Goal: Register for event/course

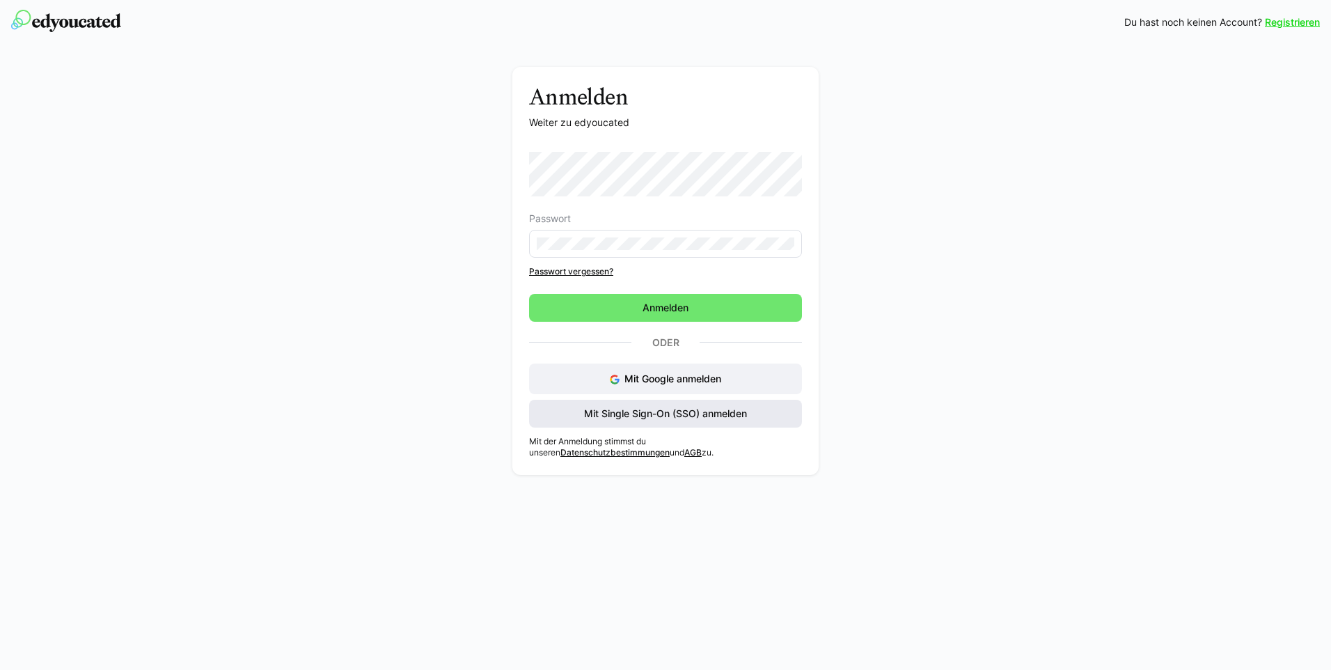
click at [785, 416] on span "Mit Single Sign-On (SSO) anmelden" at bounding box center [665, 414] width 273 height 28
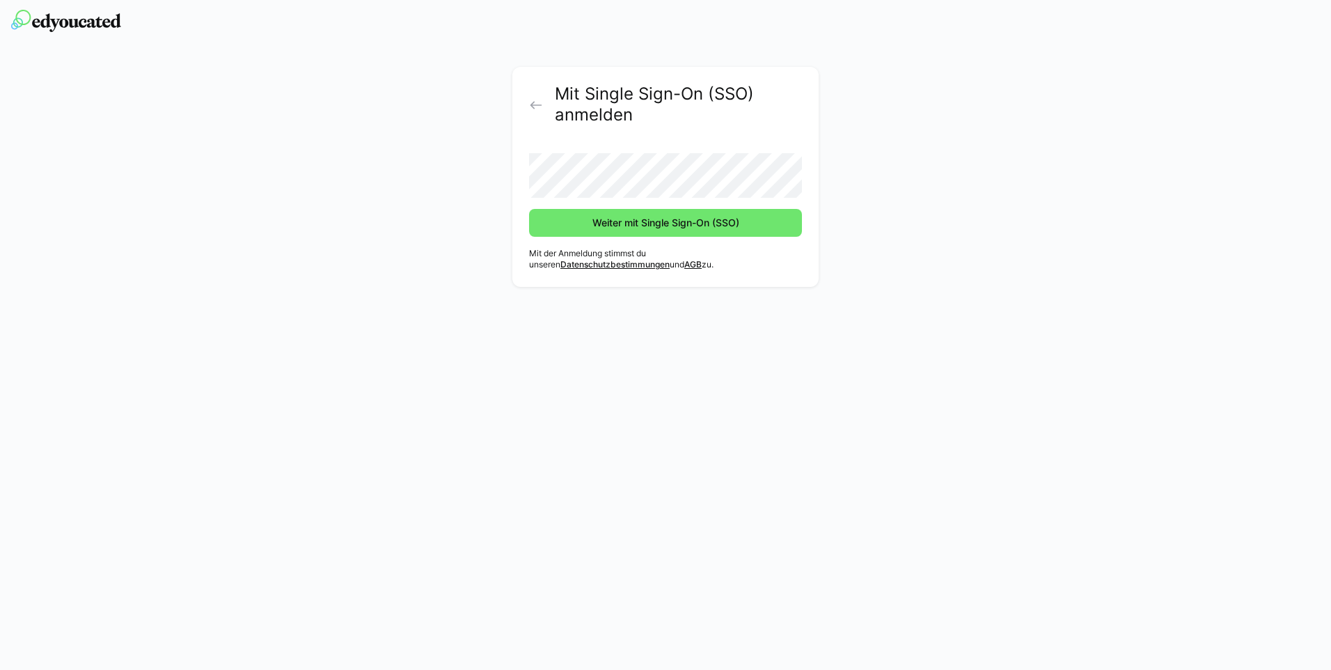
click at [531, 101] on eds-icon at bounding box center [536, 105] width 14 height 14
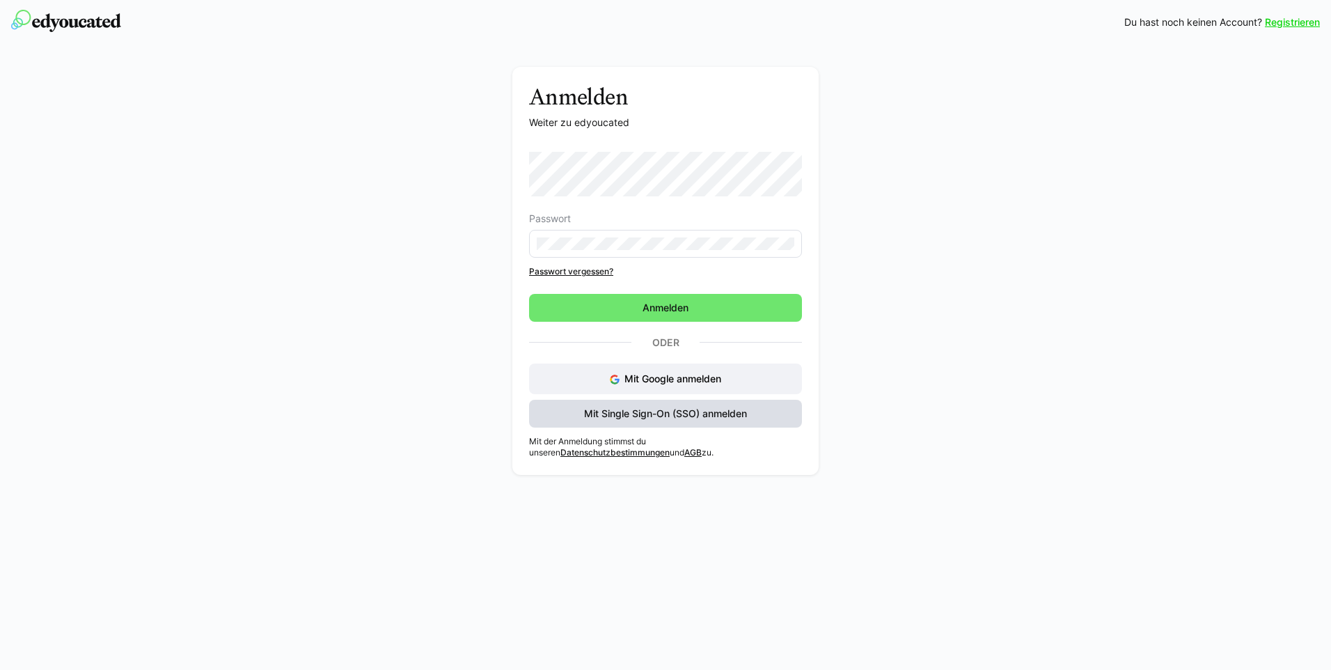
click at [724, 414] on span "Mit Single Sign-On (SSO) anmelden" at bounding box center [665, 414] width 167 height 14
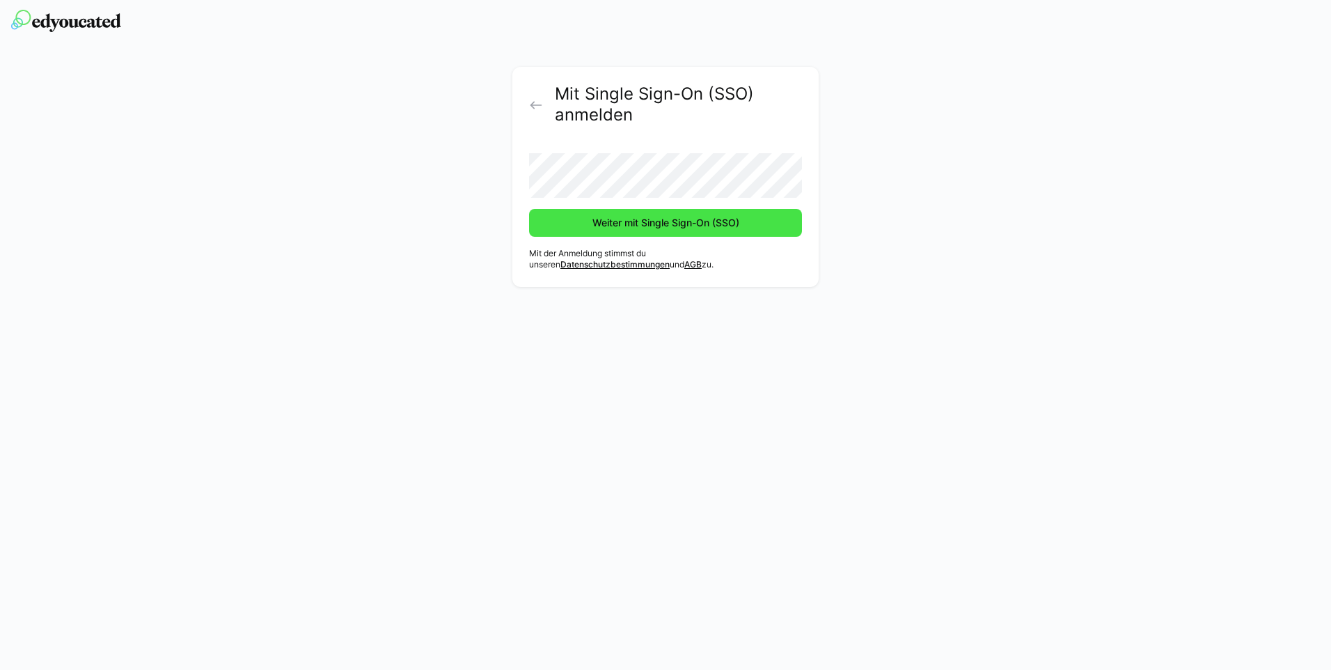
click at [689, 227] on span "Weiter mit Single Sign-On (SSO)" at bounding box center [665, 223] width 151 height 14
click at [529, 209] on button "Weiter mit Single Sign-On (SSO)" at bounding box center [665, 223] width 273 height 28
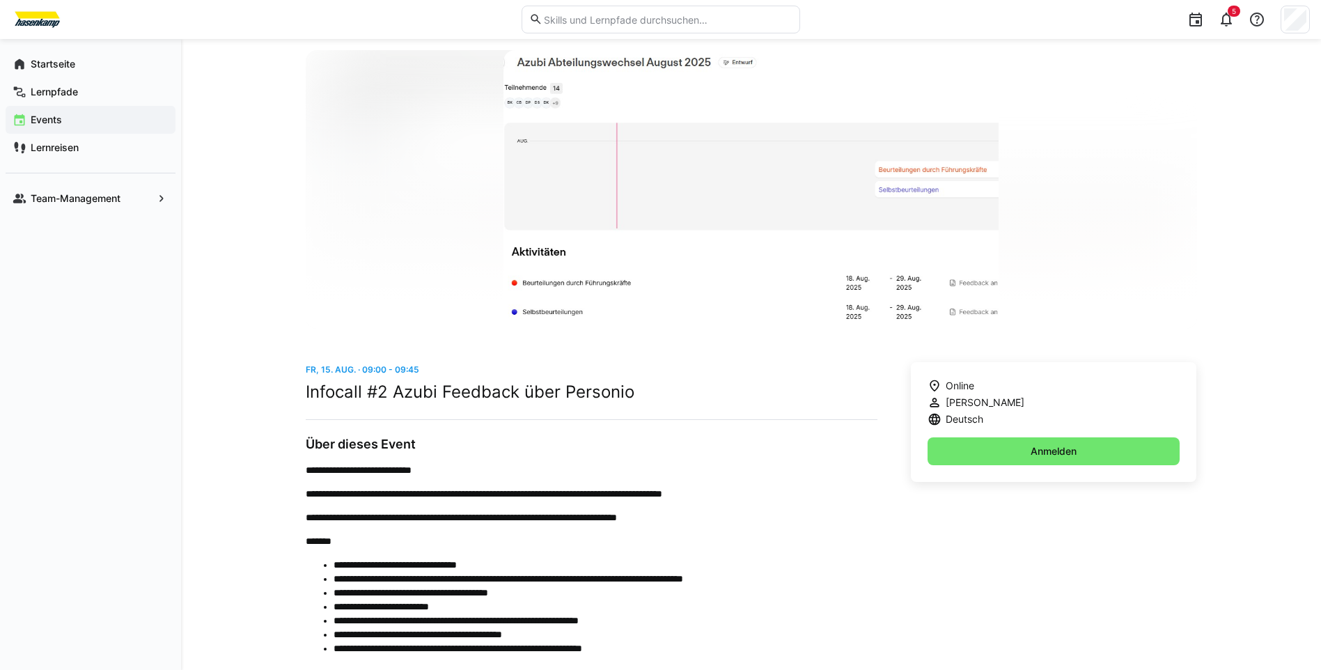
scroll to position [70, 0]
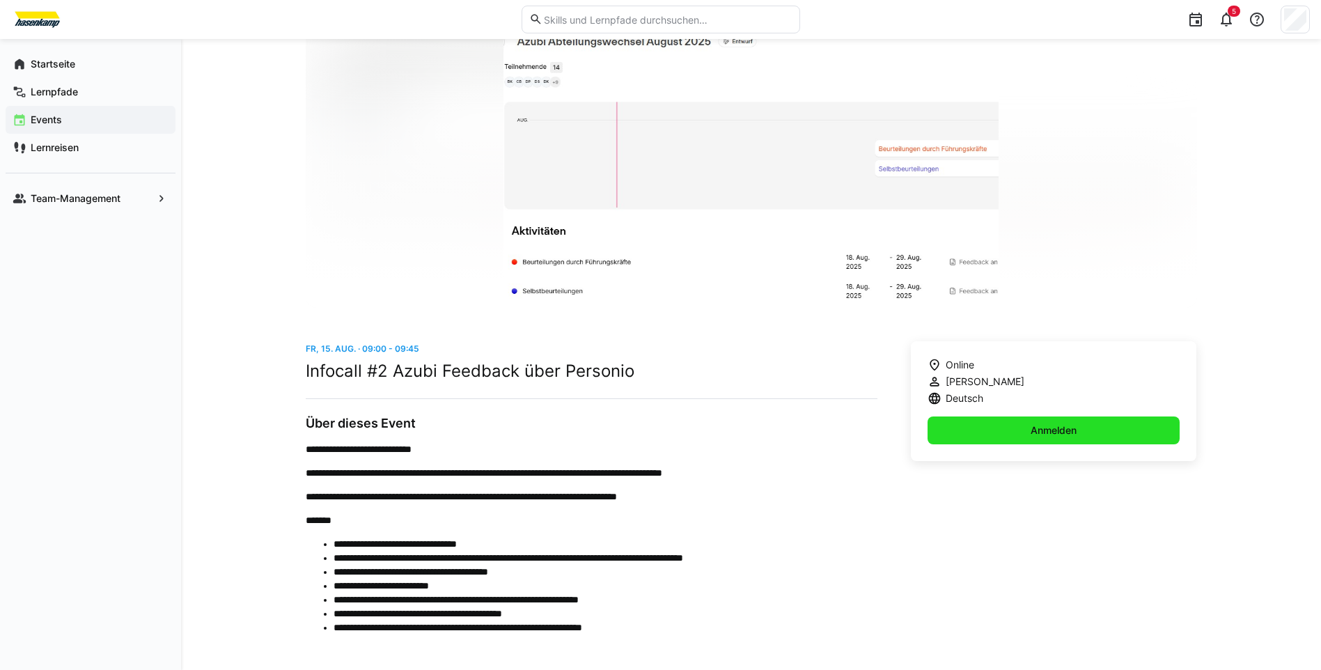
click at [1039, 432] on span "Anmelden" at bounding box center [1053, 430] width 50 height 14
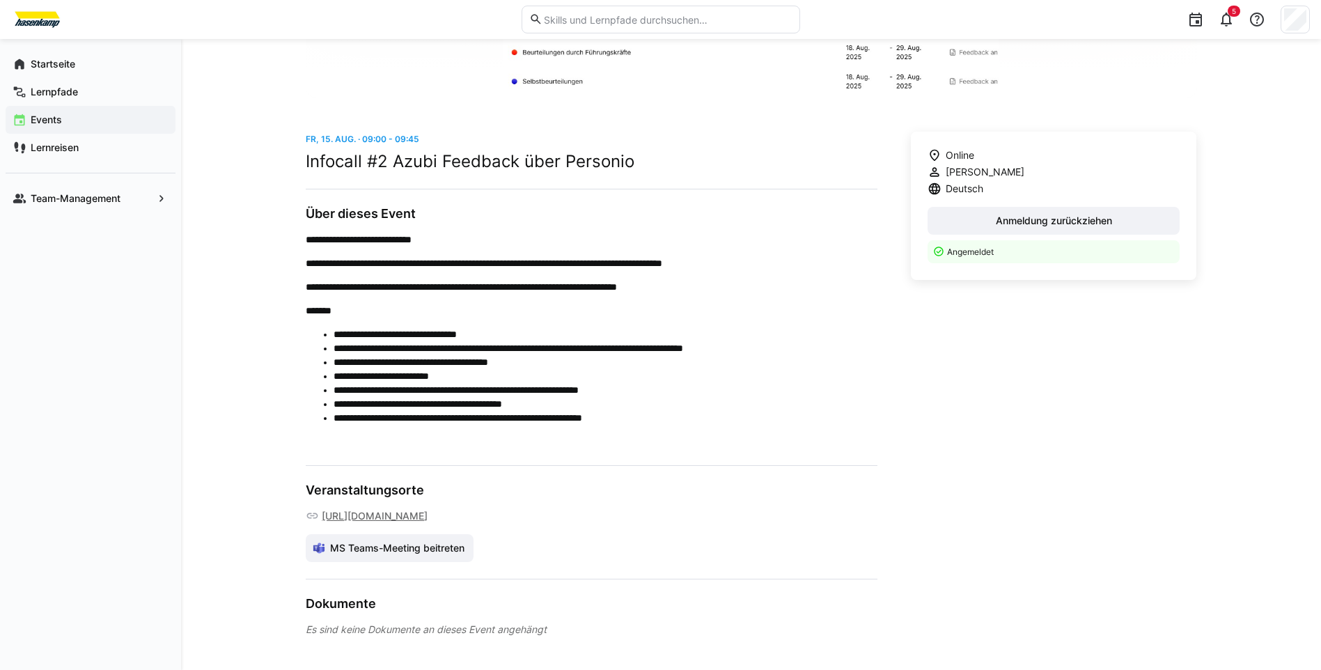
scroll to position [321, 0]
click at [0, 0] on app-navigation-label "Startseite" at bounding box center [0, 0] width 0 height 0
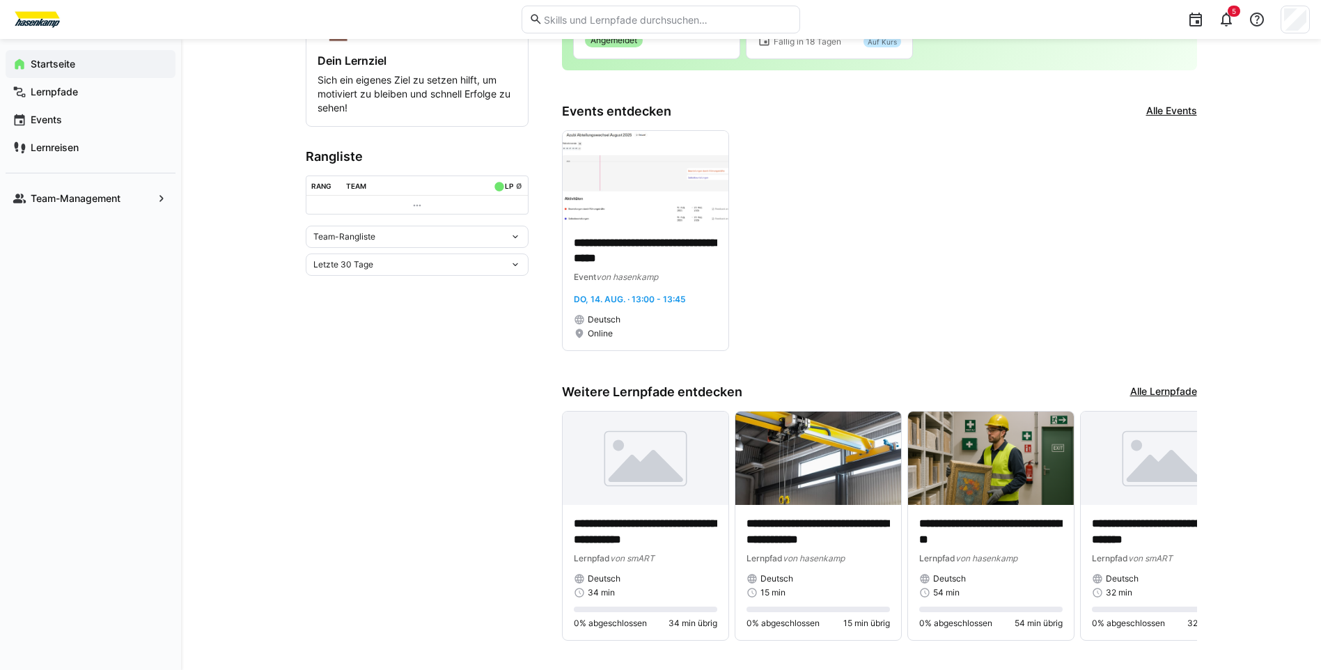
scroll to position [272, 0]
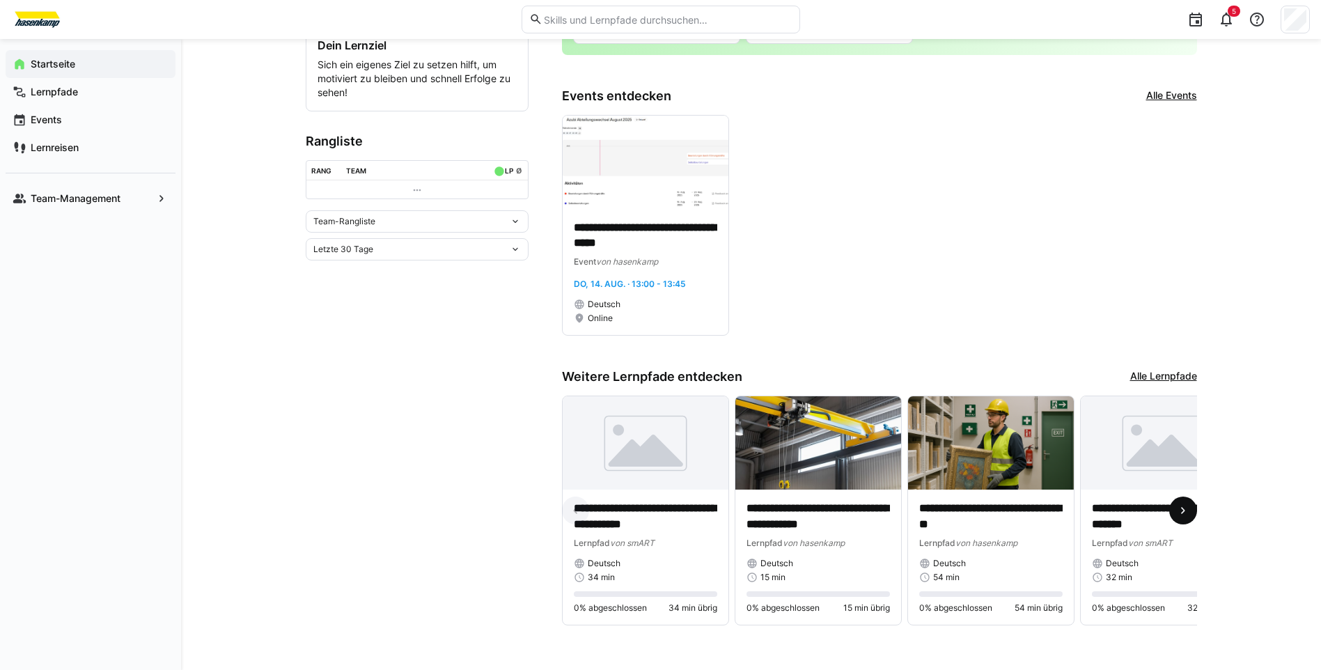
click at [1177, 508] on eds-icon at bounding box center [1183, 510] width 14 height 14
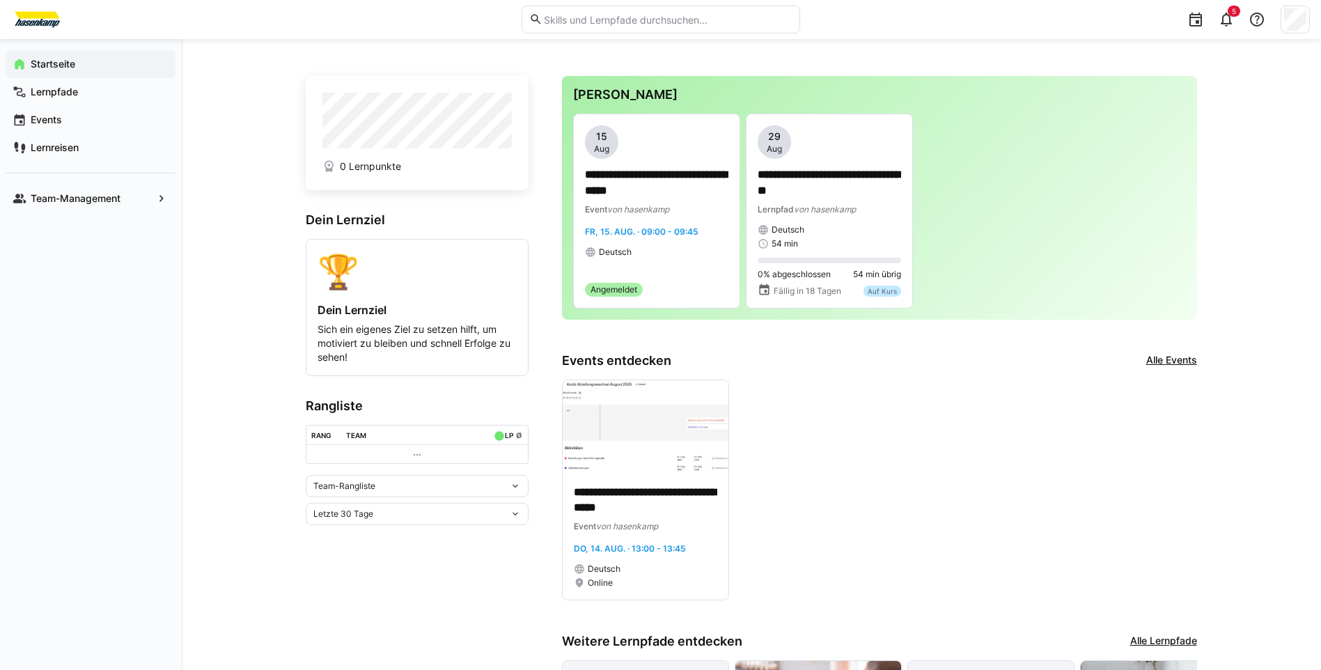
scroll to position [0, 0]
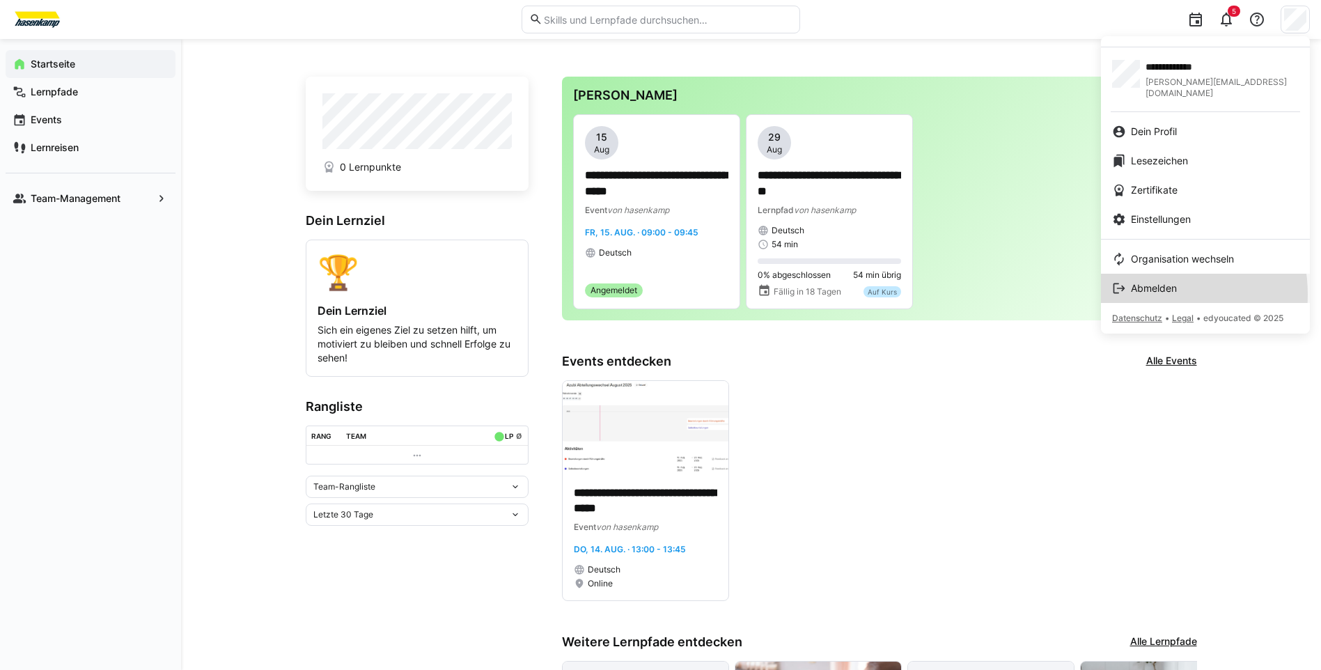
click at [1147, 283] on span "Abmelden" at bounding box center [1154, 288] width 46 height 14
